Goal: Task Accomplishment & Management: Manage account settings

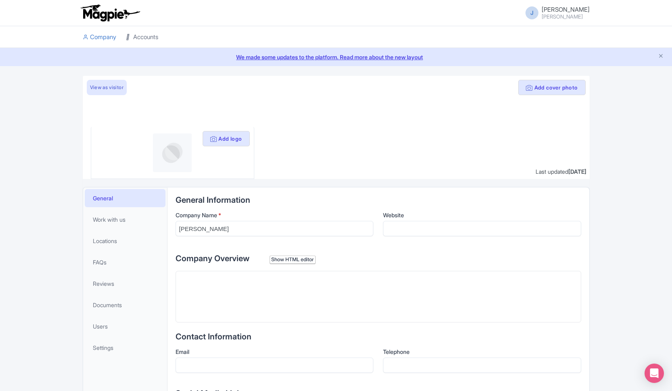
click at [147, 34] on link "Accounts" at bounding box center [142, 37] width 32 height 22
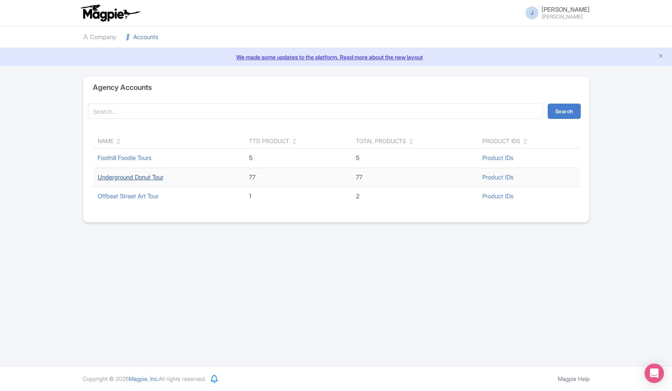
click at [150, 178] on link "Underground Donut Tour" at bounding box center [131, 178] width 66 height 8
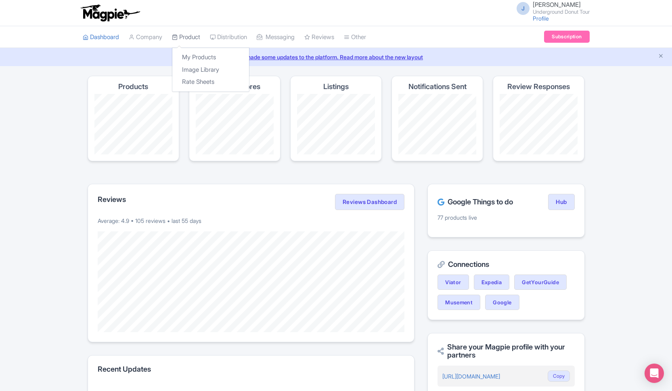
click at [189, 36] on link "Product" at bounding box center [186, 37] width 28 height 22
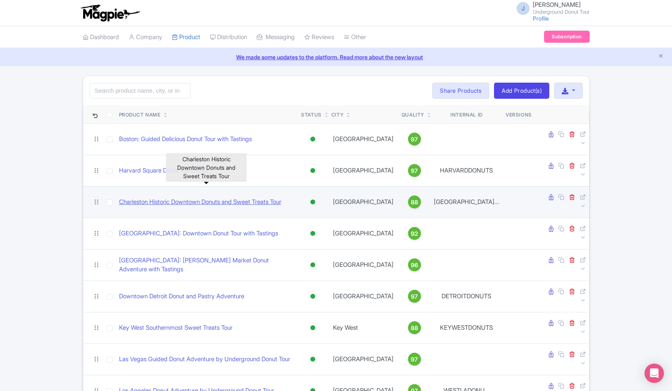
click at [223, 198] on link "Charleston Historic Downtown Donuts and Sweet Treats Tour" at bounding box center [200, 202] width 162 height 9
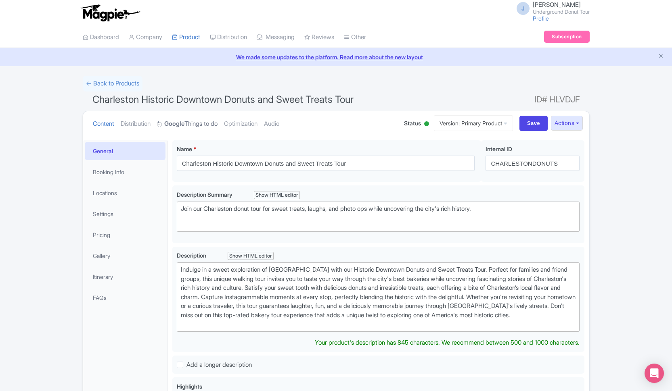
click at [216, 121] on link "Google Things to do" at bounding box center [187, 123] width 61 height 25
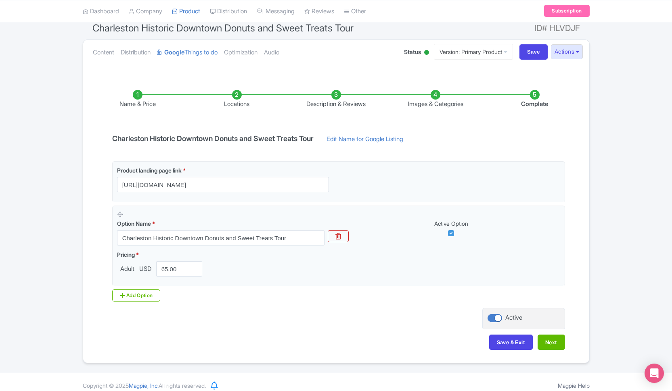
scroll to position [75, 0]
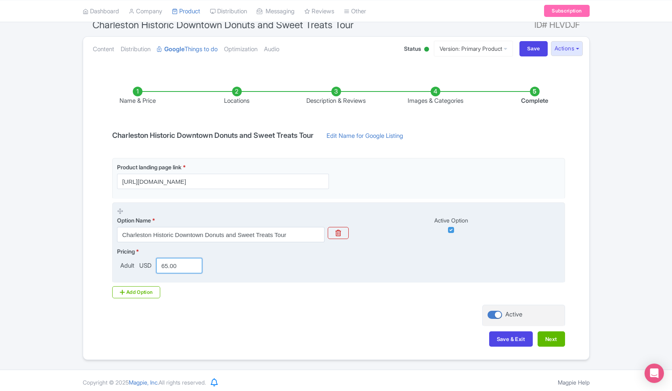
drag, startPoint x: 181, startPoint y: 266, endPoint x: 158, endPoint y: 267, distance: 23.4
click at [158, 267] on input "65.00" at bounding box center [179, 265] width 46 height 15
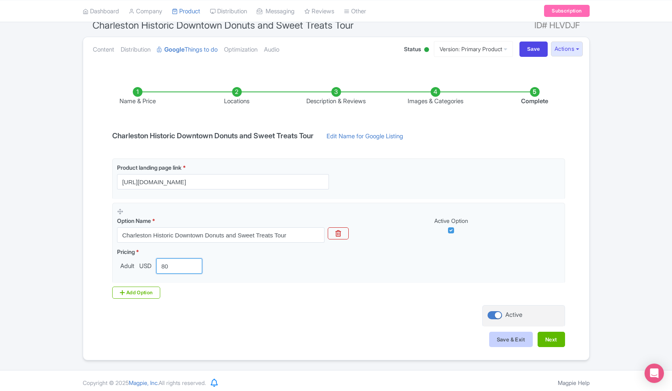
type input "80"
click at [498, 337] on button "Save & Exit" at bounding box center [511, 339] width 44 height 15
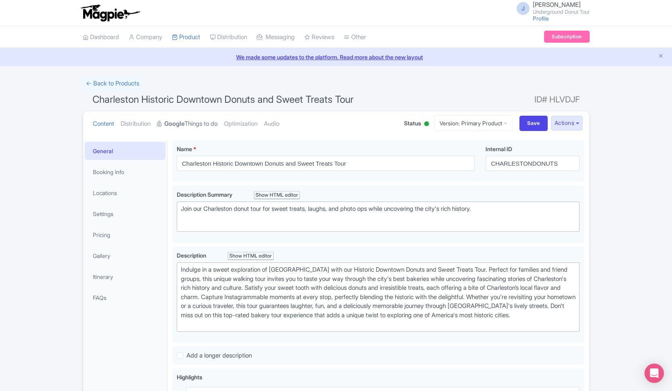
click at [210, 125] on link "Google Things to do" at bounding box center [187, 123] width 61 height 25
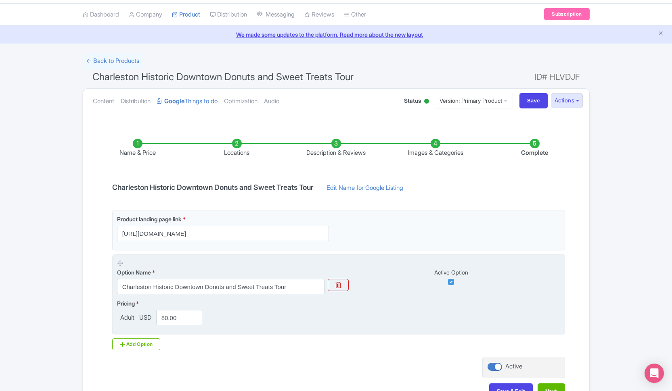
scroll to position [78, 0]
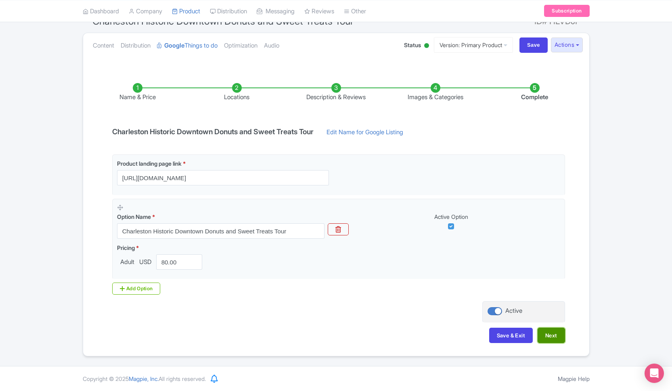
click at [560, 337] on button "Next" at bounding box center [551, 335] width 27 height 15
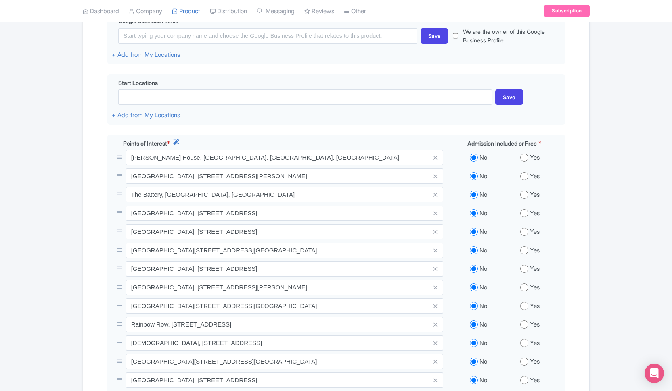
scroll to position [246, 0]
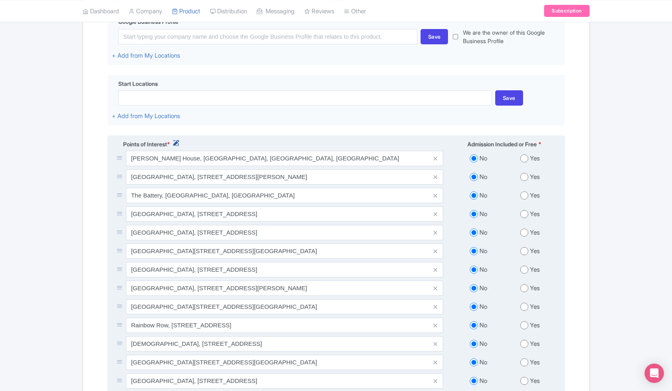
click at [178, 146] on icon at bounding box center [176, 143] width 6 height 6
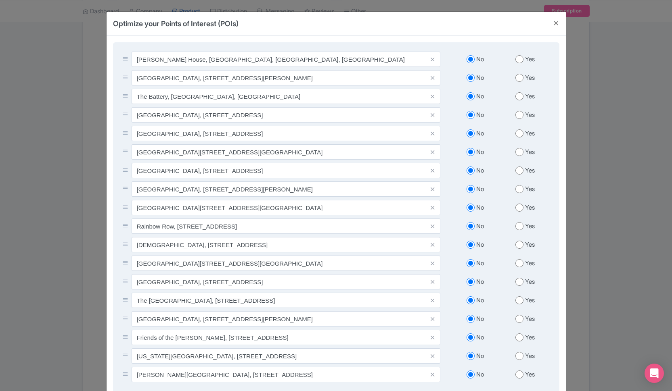
scroll to position [73, 0]
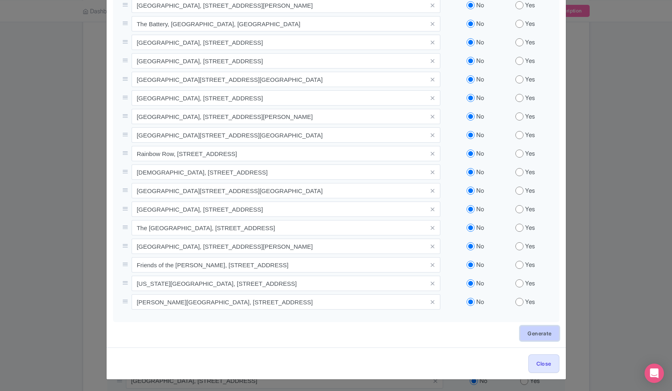
click at [549, 334] on link "Generate" at bounding box center [539, 333] width 39 height 15
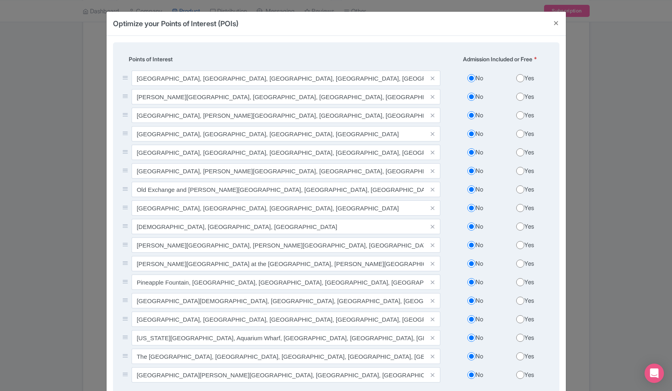
scroll to position [82, 0]
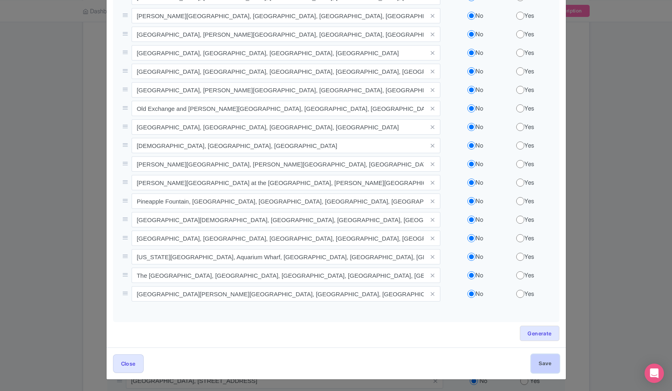
click at [550, 370] on input "Save" at bounding box center [545, 364] width 28 height 18
type input "Save"
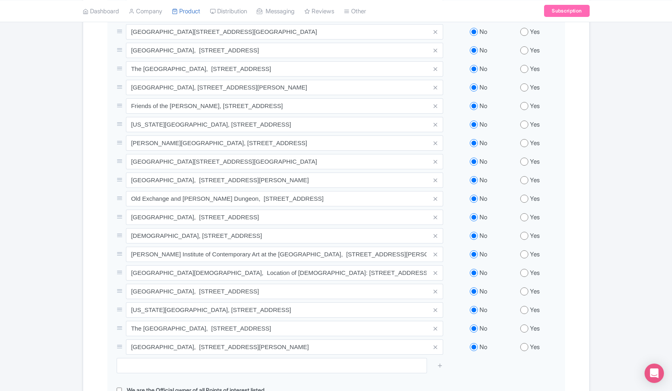
scroll to position [699, 0]
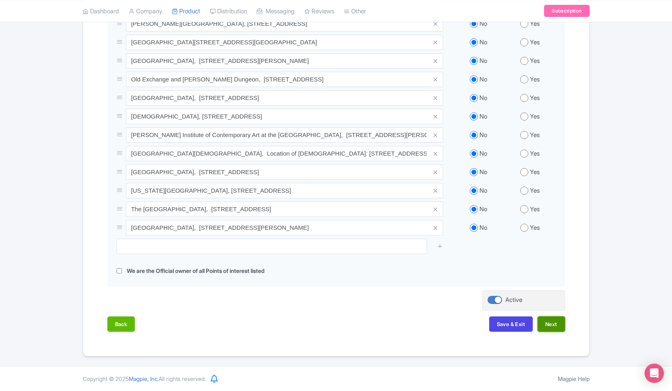
click at [557, 324] on button "Next" at bounding box center [551, 324] width 27 height 15
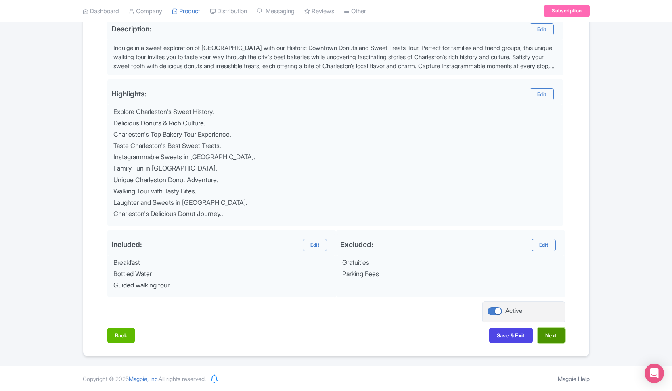
click at [554, 337] on button "Next" at bounding box center [551, 335] width 27 height 15
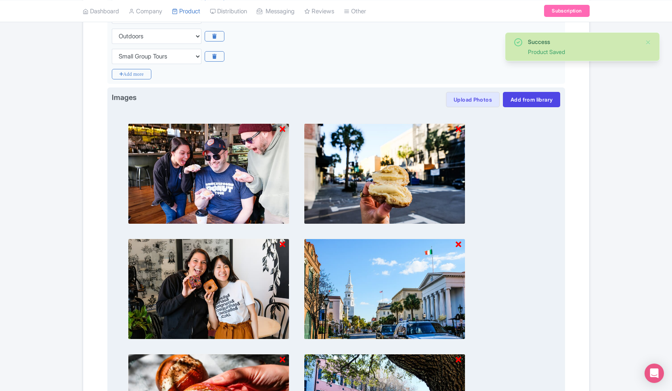
click at [284, 130] on icon at bounding box center [283, 129] width 6 height 8
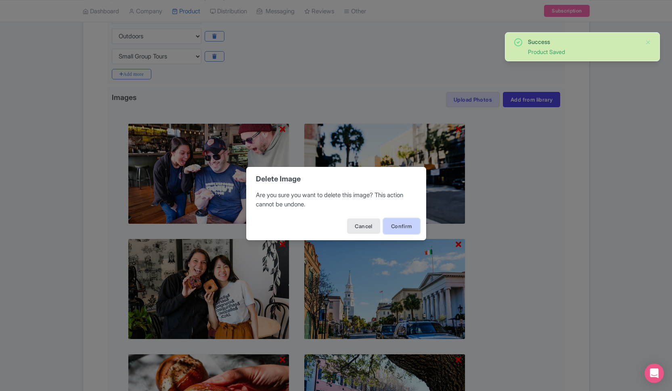
click at [392, 223] on button "Confirm" at bounding box center [401, 226] width 36 height 15
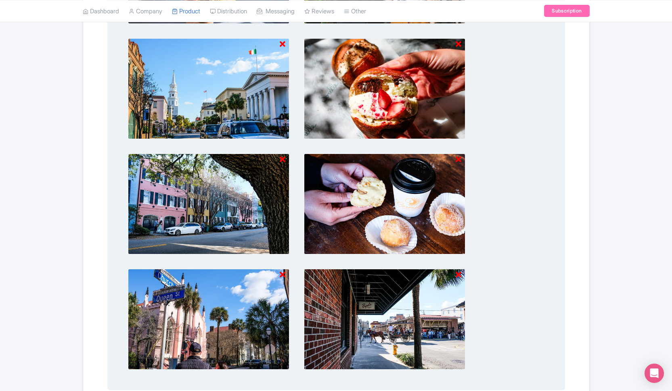
scroll to position [527, 0]
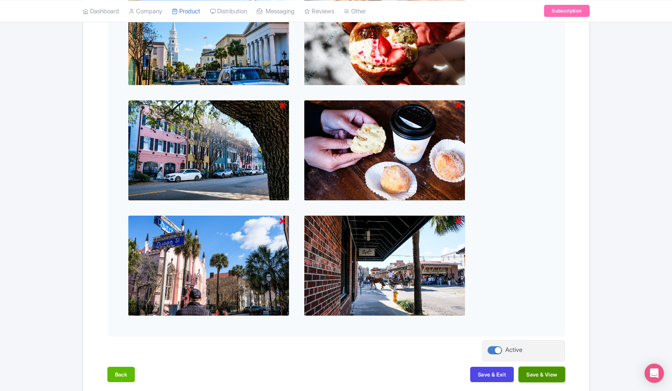
click at [537, 375] on button "Save & View" at bounding box center [542, 374] width 46 height 15
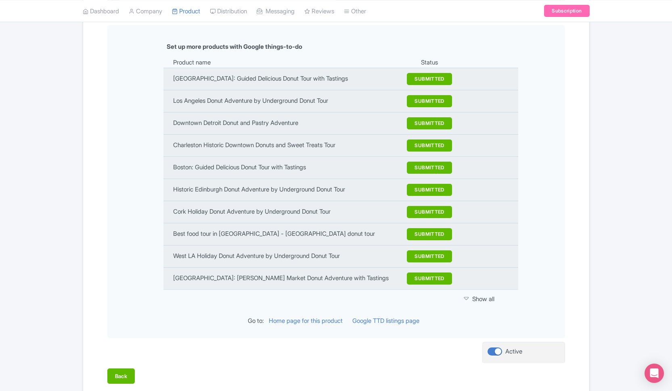
scroll to position [985, 0]
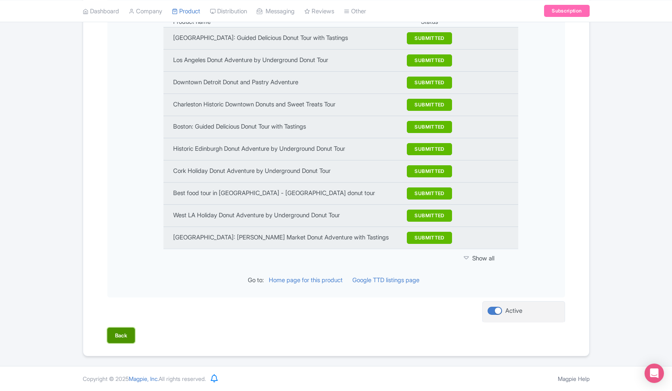
click at [128, 335] on button "Back" at bounding box center [121, 335] width 28 height 15
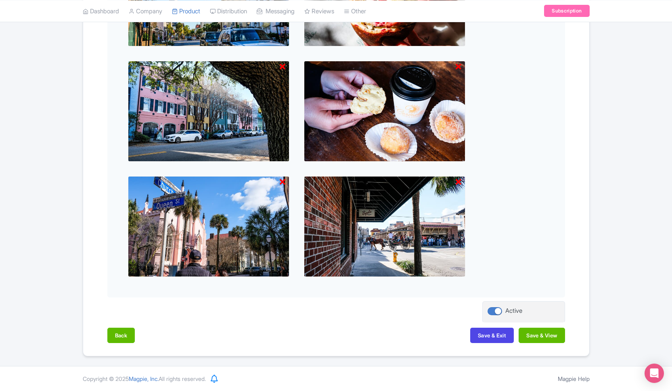
scroll to position [565, 0]
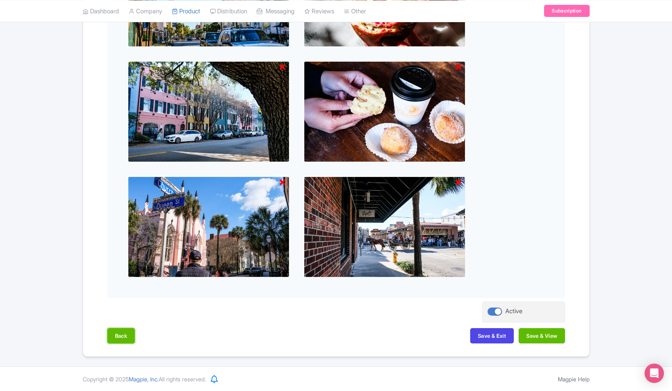
click at [128, 335] on button "Back" at bounding box center [121, 335] width 28 height 15
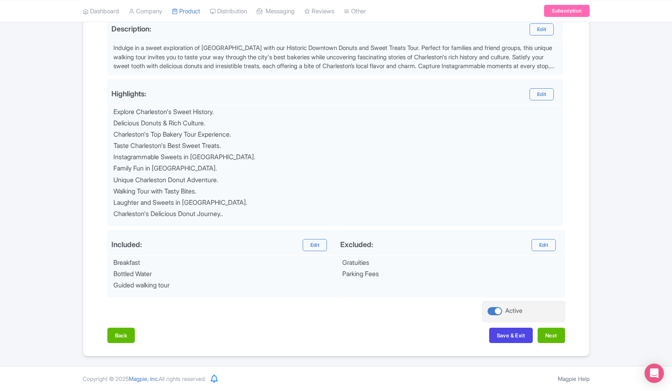
scroll to position [272, 0]
click at [128, 335] on button "Back" at bounding box center [121, 335] width 28 height 15
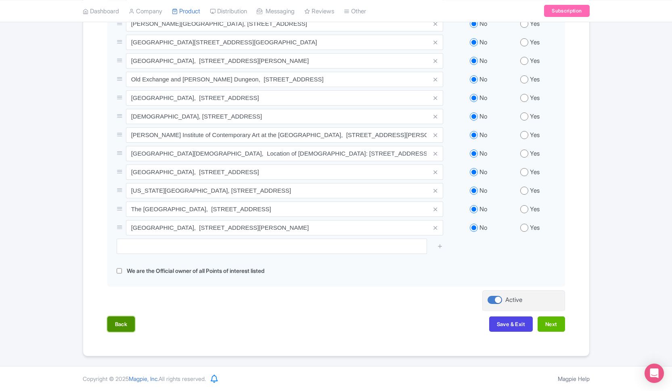
click at [114, 322] on button "Back" at bounding box center [121, 324] width 28 height 15
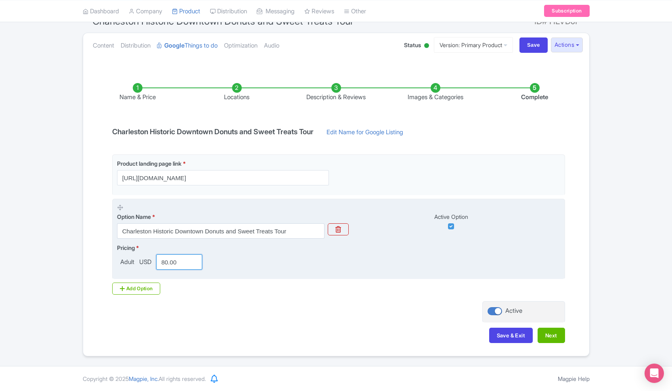
drag, startPoint x: 183, startPoint y: 264, endPoint x: 154, endPoint y: 258, distance: 29.3
click at [156, 258] on input "80.00" at bounding box center [179, 262] width 46 height 15
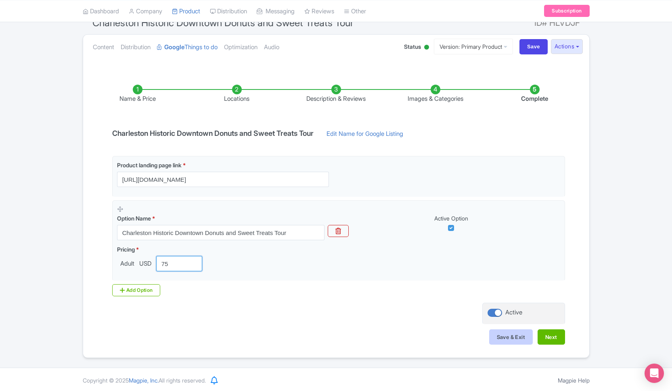
type input "75"
click at [524, 338] on button "Save & Exit" at bounding box center [511, 337] width 44 height 15
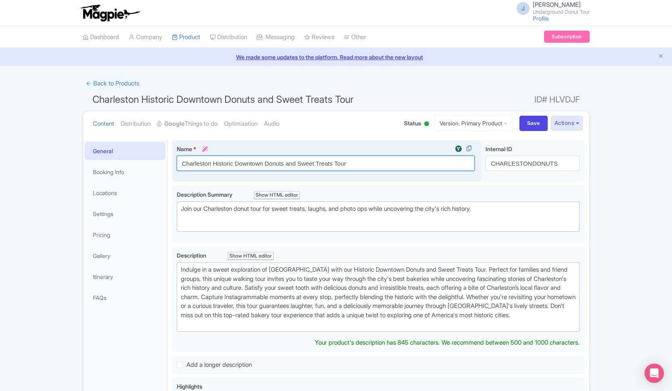
click at [263, 165] on input "Charleston Historic Downtown Donuts and Sweet Treats Tour" at bounding box center [326, 163] width 298 height 15
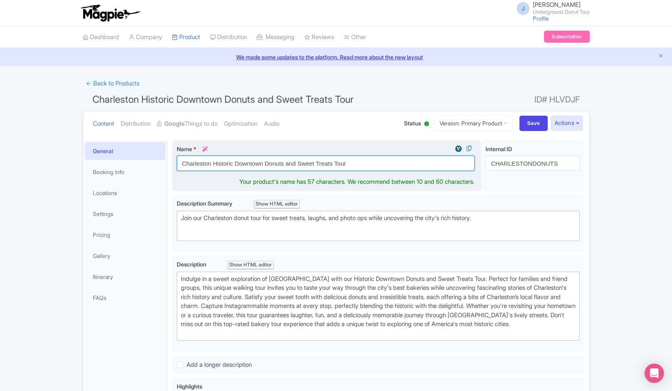
paste input "City Market &"
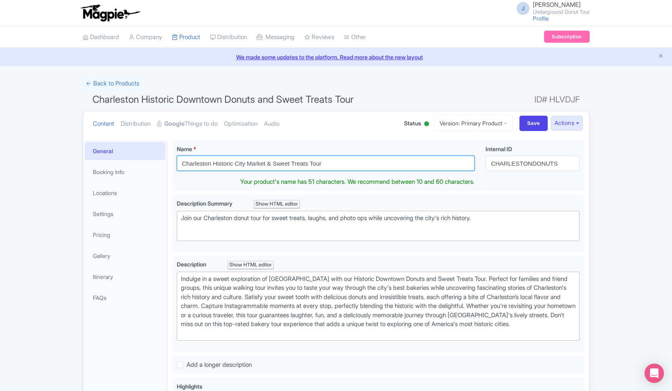
type input "Charleston Historic City Market & Sweet Treats Tour"
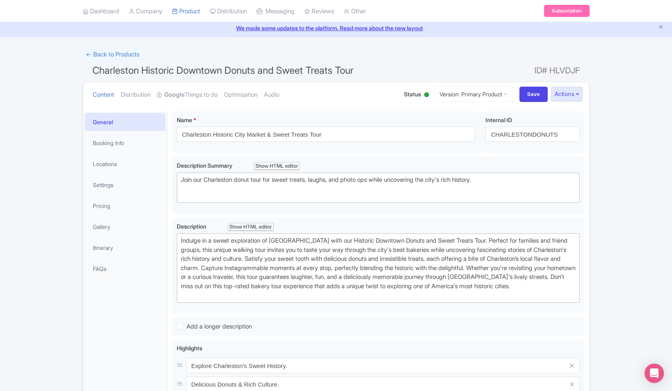
scroll to position [29, 0]
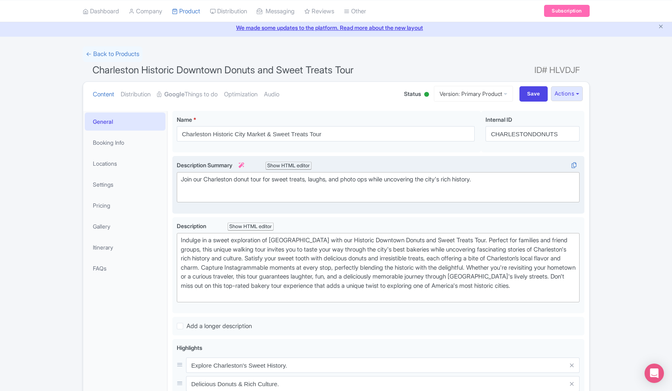
click at [245, 178] on div "Join our Charleston donut tour for sweet treats, laughs, and photo ops while un…" at bounding box center [378, 184] width 395 height 18
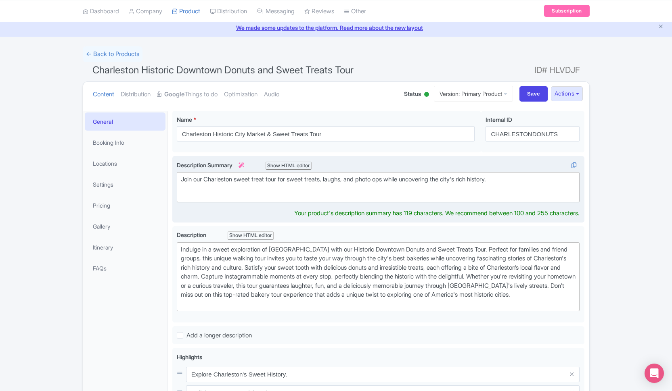
type trix-editor "<div>Join our Charleston sweet treats tour for sweet treats, laughs, and photo …"
drag, startPoint x: 332, startPoint y: 180, endPoint x: 299, endPoint y: 178, distance: 33.6
click at [299, 178] on div "Join our Charleston sweet treats tour for sweet treats, laughs, and photo ops w…" at bounding box center [378, 184] width 395 height 18
click at [304, 188] on div "Join our Charleston sweet treats tour for sweet treats, laughs, and photo ops w…" at bounding box center [378, 184] width 395 height 18
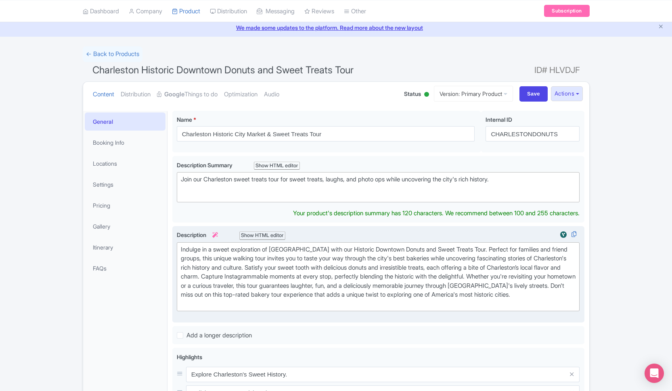
click at [320, 259] on div "Indulge in a sweet exploration of Charleston with our Historic Downtown Donuts …" at bounding box center [378, 277] width 395 height 64
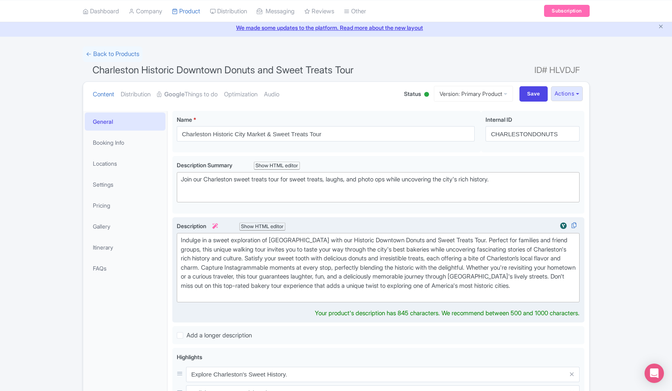
click at [322, 269] on div "Indulge in a sweet exploration of Charleston with our Historic Downtown Donuts …" at bounding box center [378, 268] width 395 height 64
paste trix-editor "Get ready to explore the sweet side of the South with the Underground Donut Tou…"
drag, startPoint x: 286, startPoint y: 266, endPoint x: 298, endPoint y: 264, distance: 12.0
click at [287, 266] on div "Indulge in a sweet exploration of Charleston with our Historic Downtown Donuts …" at bounding box center [378, 268] width 395 height 64
paste trix-editor "<div>Get ready to explore the sweet side of the South with the Underground Donu…"
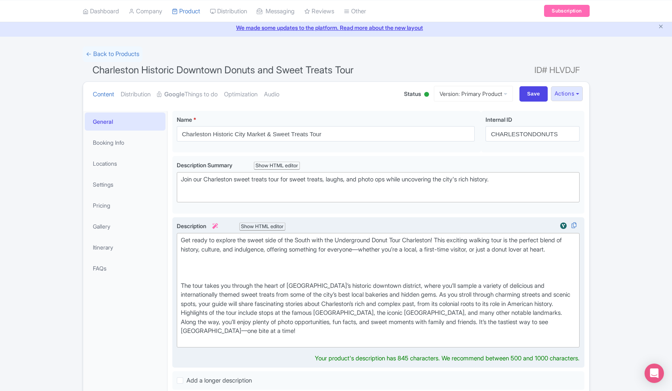
click at [253, 264] on div "Get ready to explore the sweet side of the South with the Underground Donut Tou…" at bounding box center [378, 249] width 395 height 27
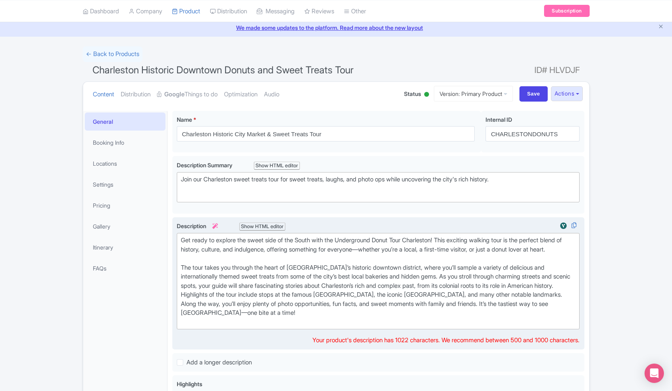
type trix-editor "<div>Get ready to explore the sweet side of the South with the Underground Donu…"
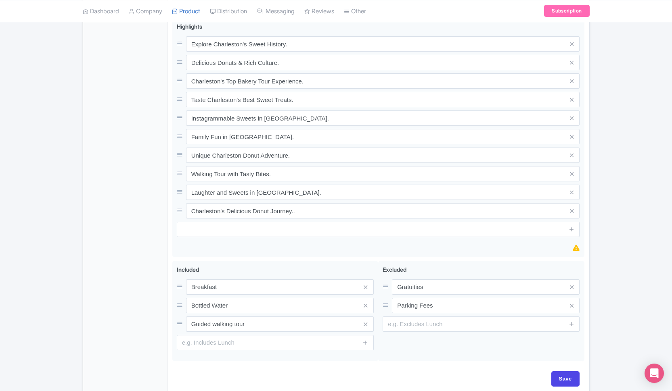
scroll to position [435, 0]
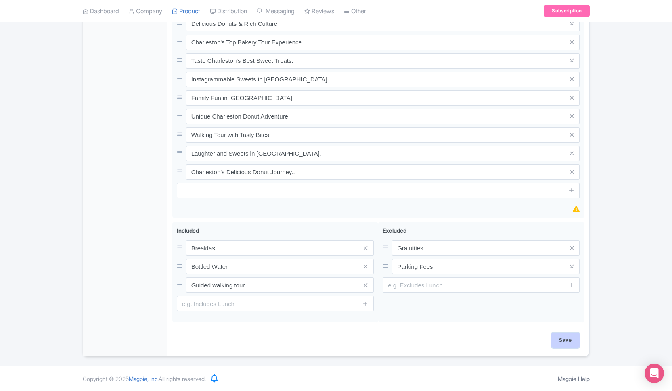
click at [569, 344] on input "Save" at bounding box center [565, 340] width 28 height 15
type input "Saving..."
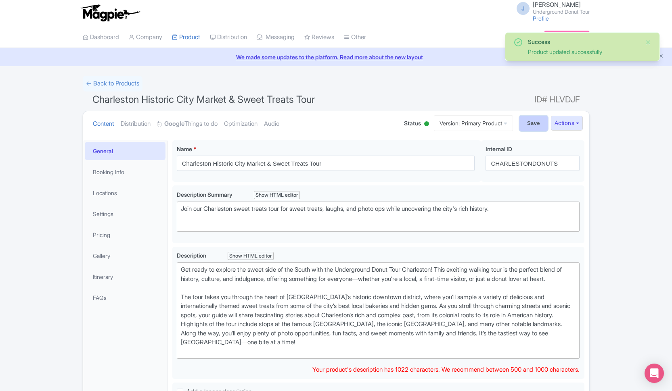
click at [525, 127] on input "Save" at bounding box center [533, 123] width 28 height 15
type input "Saving..."
click at [211, 126] on link "Google Things to do" at bounding box center [187, 123] width 61 height 25
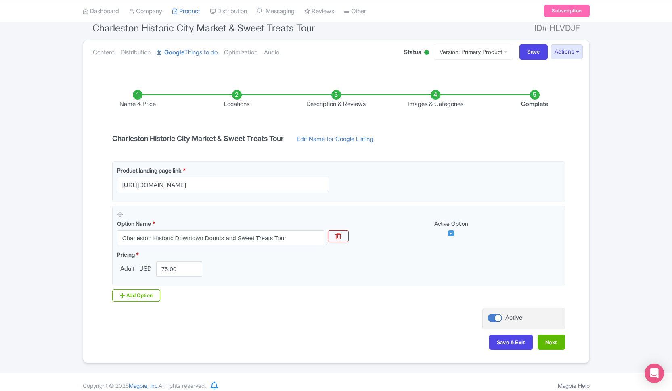
scroll to position [78, 0]
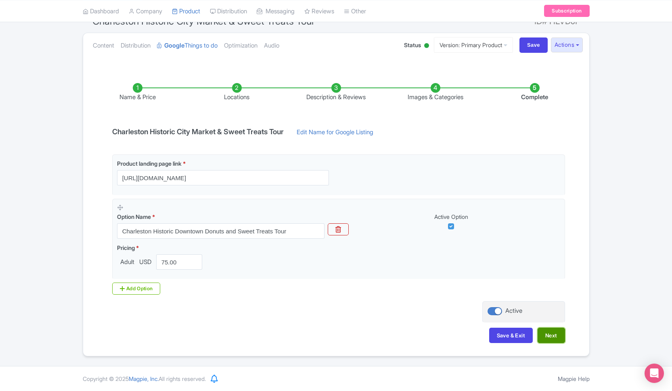
click at [555, 338] on button "Next" at bounding box center [551, 335] width 27 height 15
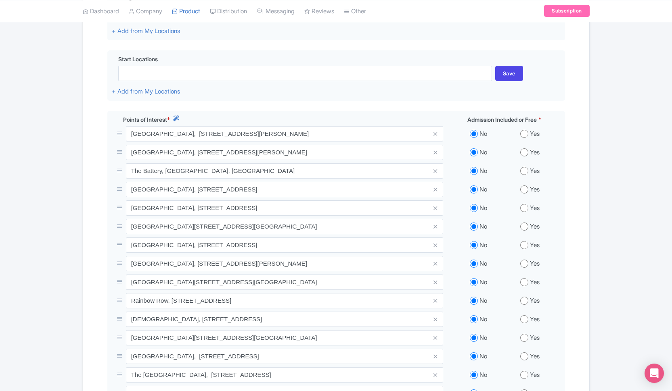
scroll to position [182, 0]
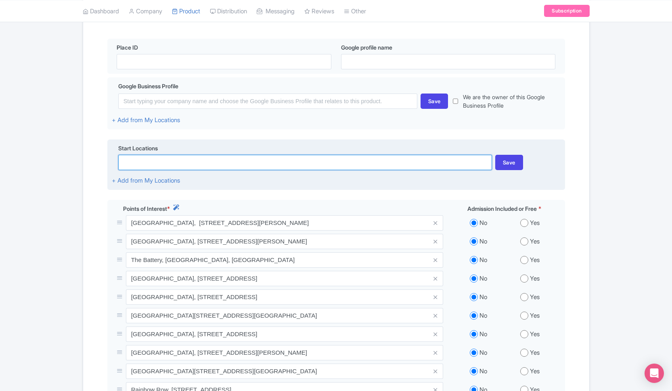
click at [412, 166] on input at bounding box center [305, 162] width 374 height 15
click at [244, 163] on input "Toast! All Day, [GEOGRAPHIC_DATA], [GEOGRAPHIC_DATA], [GEOGRAPHIC_DATA], [GEOGR…" at bounding box center [305, 162] width 374 height 15
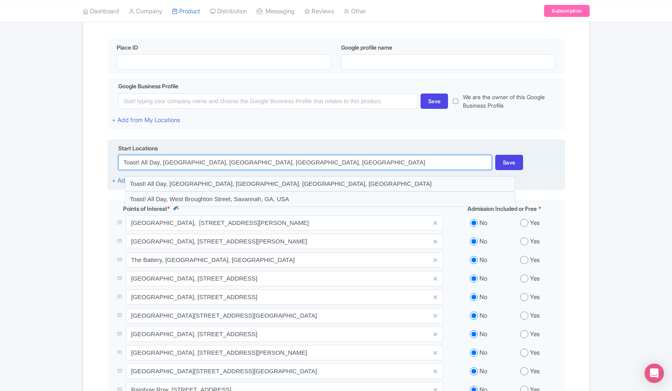
click at [266, 163] on input "Toast! All Day, [GEOGRAPHIC_DATA], [GEOGRAPHIC_DATA], [GEOGRAPHIC_DATA], [GEOGR…" at bounding box center [305, 162] width 374 height 15
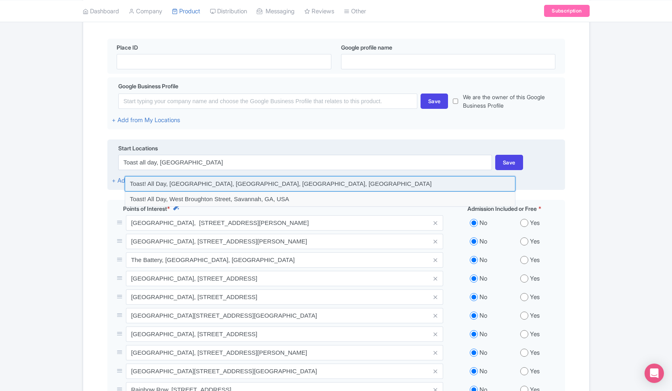
type input "Toast! All Day, [GEOGRAPHIC_DATA], [GEOGRAPHIC_DATA], [GEOGRAPHIC_DATA], [GEOGR…"
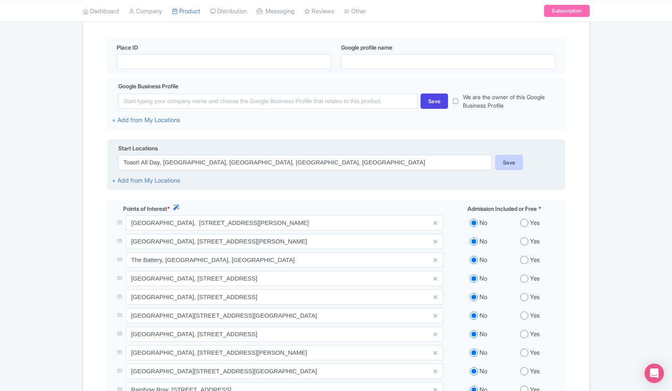
click at [508, 165] on div "Save" at bounding box center [509, 162] width 28 height 15
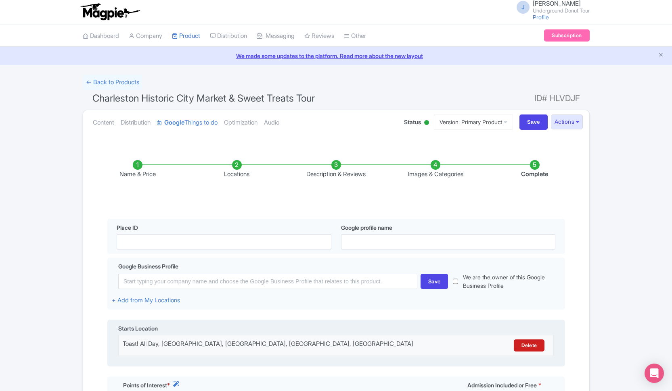
scroll to position [0, 0]
click at [109, 123] on link "Content" at bounding box center [103, 123] width 21 height 25
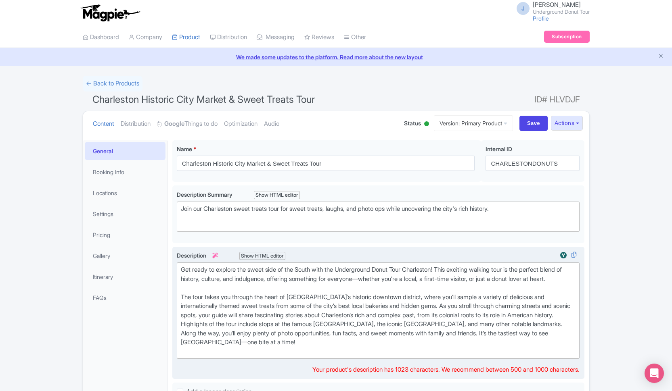
click at [277, 293] on div "Get ready to explore the sweet side of the South with the Underground Donut Tou…" at bounding box center [378, 311] width 395 height 91
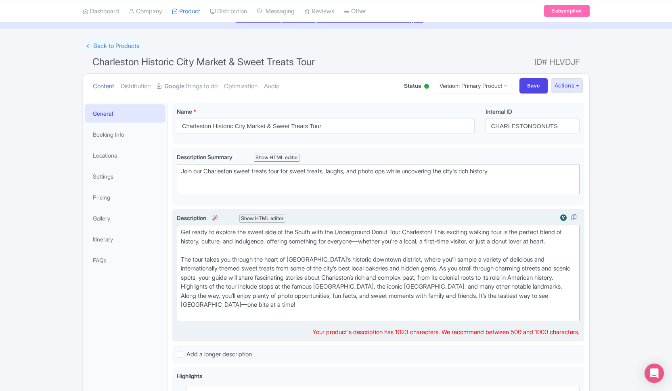
scroll to position [43, 0]
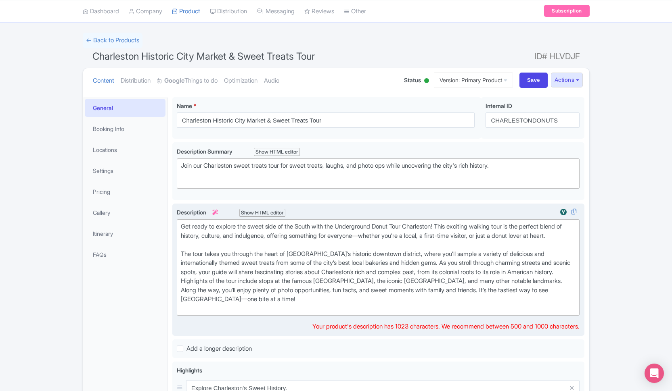
paste trix-editor "Discover the sweet side of [GEOGRAPHIC_DATA] with a tour that celebrates the ci…"
type trix-editor "<div>Discover the sweet side of [GEOGRAPHIC_DATA] with a tour that celebrates t…"
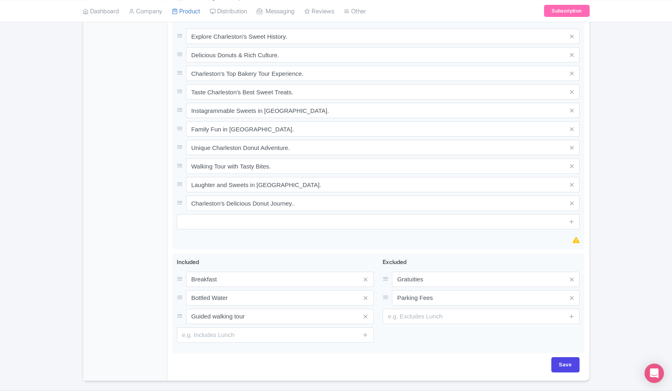
scroll to position [348, 0]
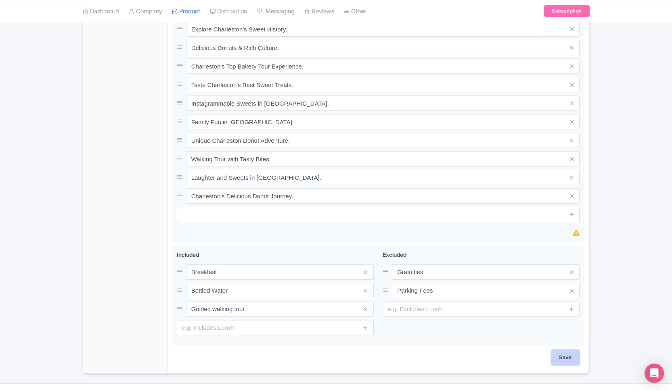
click at [567, 366] on input "Save" at bounding box center [565, 357] width 28 height 15
type input "Saving..."
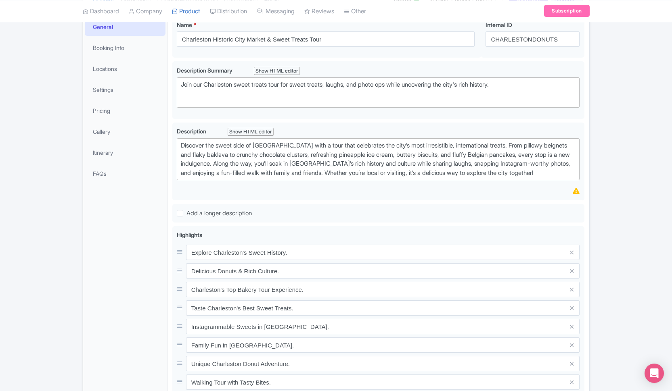
scroll to position [120, 0]
